Goal: Navigation & Orientation: Find specific page/section

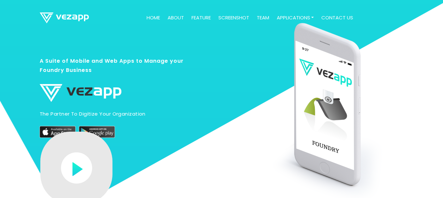
click at [122, 41] on div "A Suite of Mobile and Web Apps to Manage your Foundry Business The partner to d…" at bounding box center [113, 136] width 156 height 206
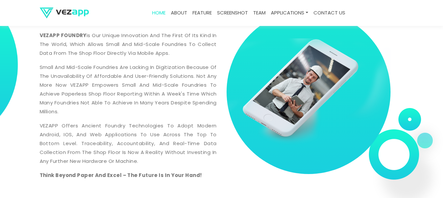
scroll to position [354, 0]
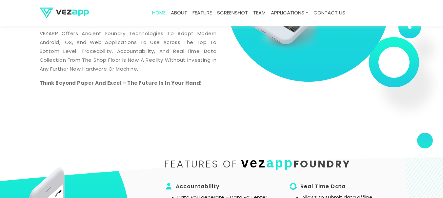
click at [345, 10] on link "contact us" at bounding box center [329, 13] width 37 height 13
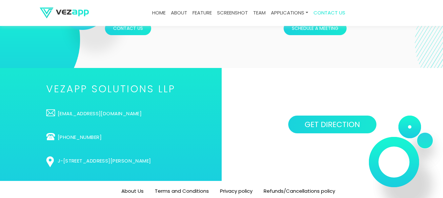
scroll to position [2134, 0]
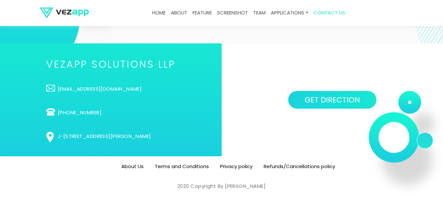
click at [182, 164] on link "Terms and Conditions" at bounding box center [182, 166] width 54 height 7
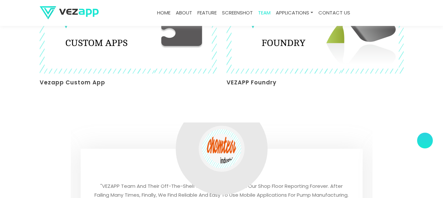
scroll to position [1265, 0]
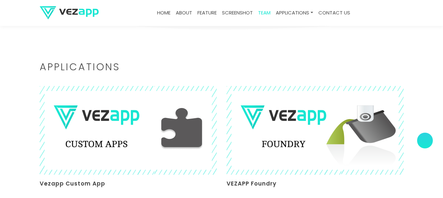
click at [159, 13] on link "Home" at bounding box center [163, 13] width 19 height 13
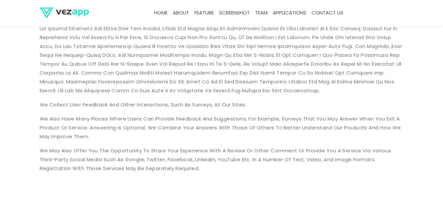
scroll to position [246, 0]
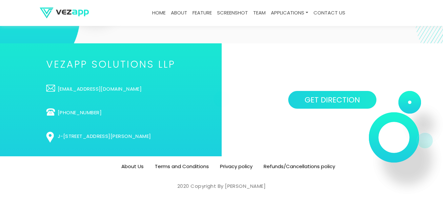
scroll to position [2134, 0]
click at [241, 163] on link "Privacy policy" at bounding box center [236, 166] width 32 height 7
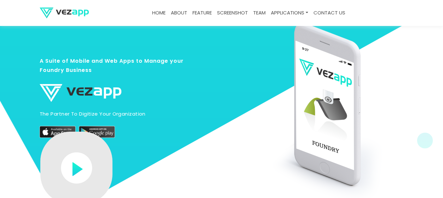
scroll to position [2134, 0]
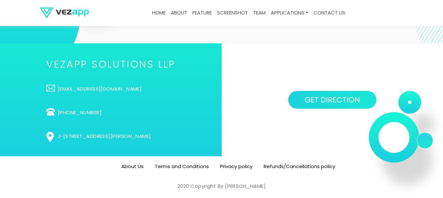
click at [222, 165] on link "Privacy policy" at bounding box center [236, 166] width 32 height 7
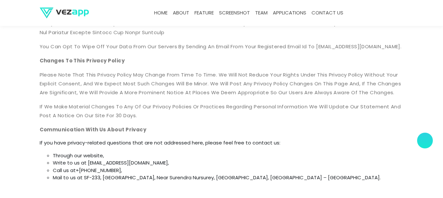
scroll to position [2078, 0]
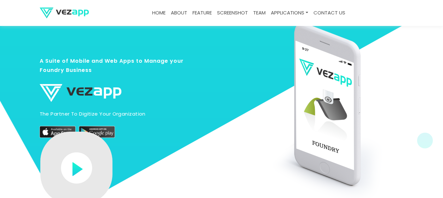
scroll to position [2134, 0]
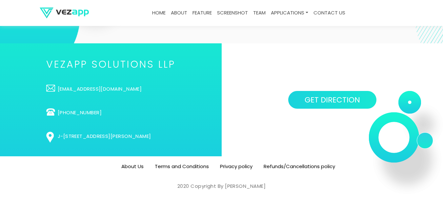
click at [291, 164] on link "Refunds/Cancellations policy" at bounding box center [299, 166] width 71 height 7
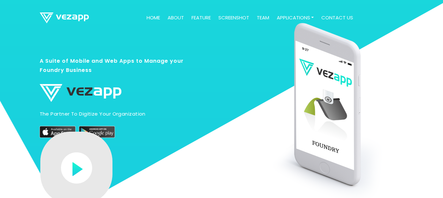
click at [175, 19] on link "about" at bounding box center [176, 17] width 22 height 13
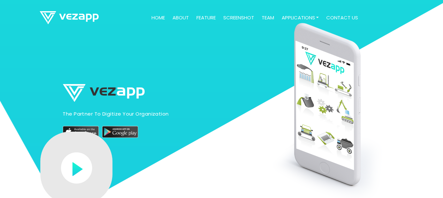
click at [201, 19] on link "feature" at bounding box center [206, 17] width 25 height 13
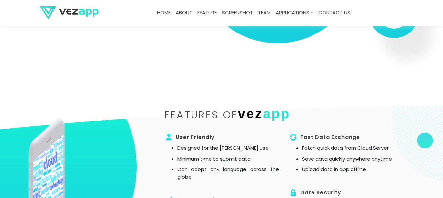
scroll to position [444, 0]
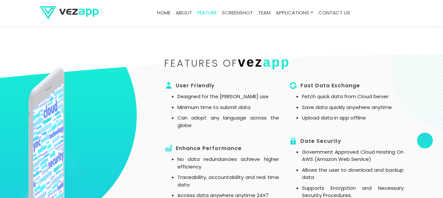
click at [169, 12] on link "Home" at bounding box center [163, 13] width 19 height 13
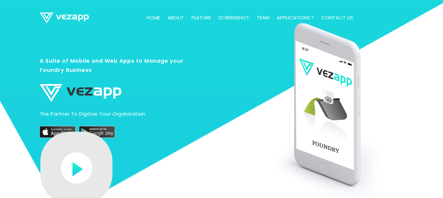
click at [64, 131] on img at bounding box center [58, 132] width 36 height 12
click at [103, 136] on img at bounding box center [97, 132] width 36 height 12
click at [233, 20] on link "screenshot" at bounding box center [234, 17] width 36 height 13
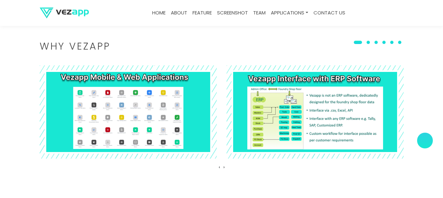
scroll to position [948, 0]
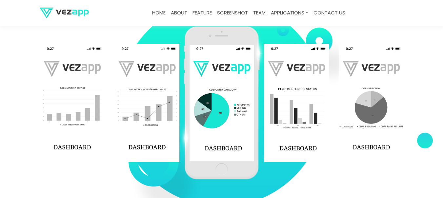
click at [153, 15] on link "Home" at bounding box center [159, 13] width 19 height 13
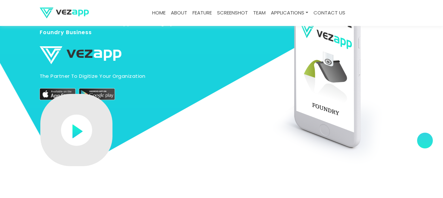
scroll to position [0, 0]
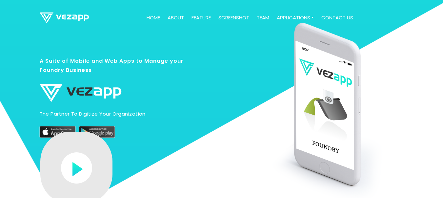
click at [174, 17] on link "about" at bounding box center [176, 17] width 22 height 13
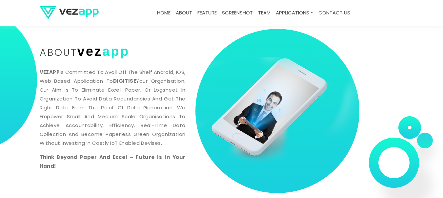
scroll to position [275, 0]
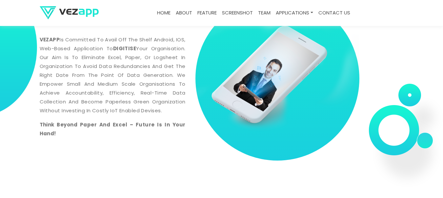
click at [333, 16] on link "contact us" at bounding box center [334, 13] width 37 height 13
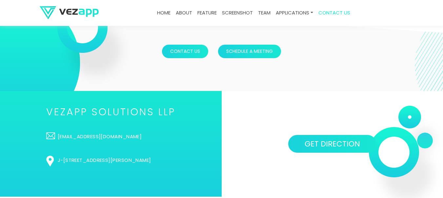
scroll to position [1658, 0]
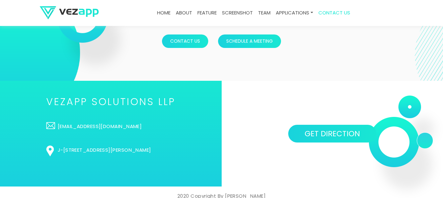
click at [344, 52] on section "Contact Us Schedule a meeting" at bounding box center [221, 41] width 443 height 79
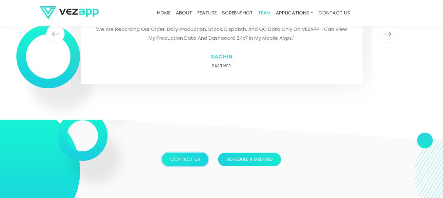
click at [178, 152] on button "Contact Us" at bounding box center [185, 158] width 46 height 13
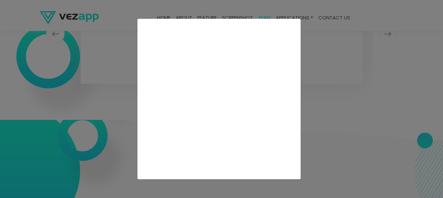
click at [132, 81] on div at bounding box center [221, 99] width 443 height 198
